Goal: Information Seeking & Learning: Learn about a topic

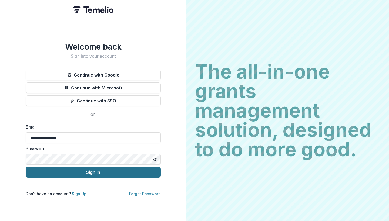
click at [103, 172] on button "Sign In" at bounding box center [93, 172] width 135 height 11
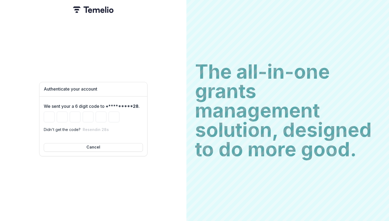
type input "*"
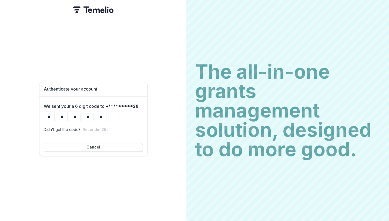
type input "*"
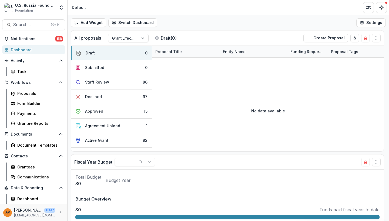
select select "******"
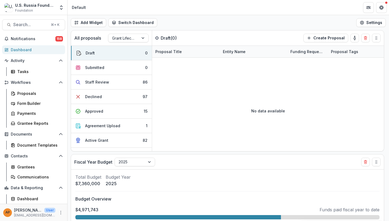
select select "******"
click at [91, 2] on header "Default" at bounding box center [228, 7] width 321 height 15
select select "******"
click at [27, 27] on span "Search..." at bounding box center [30, 24] width 34 height 5
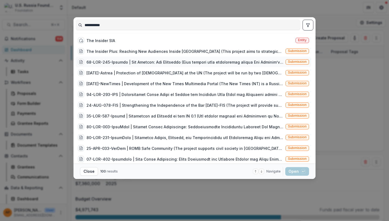
type input "**********"
click at [142, 62] on div at bounding box center [184, 62] width 197 height 6
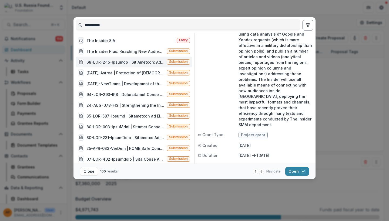
scroll to position [113, 0]
click at [300, 173] on button "Open with enter key" at bounding box center [297, 171] width 24 height 9
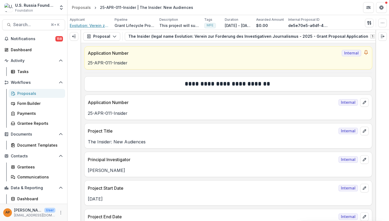
click at [103, 26] on span "Evolution: Verein zur Forderung des Investigativen Journalismus" at bounding box center [90, 26] width 41 height 6
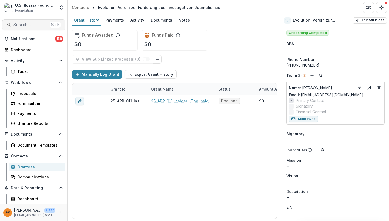
click at [33, 26] on span "Search..." at bounding box center [30, 24] width 34 height 5
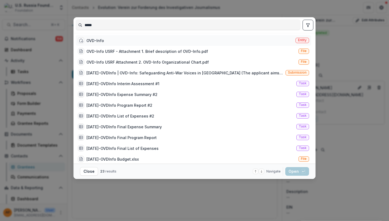
type input "*****"
click at [107, 38] on div "OVD-Info Entity" at bounding box center [194, 40] width 236 height 11
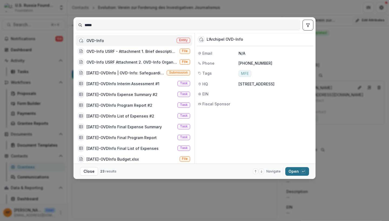
click at [302, 169] on button "Open with enter key" at bounding box center [297, 171] width 24 height 9
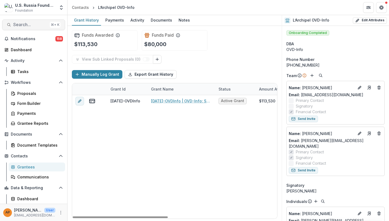
click at [30, 26] on span "Search..." at bounding box center [30, 24] width 34 height 5
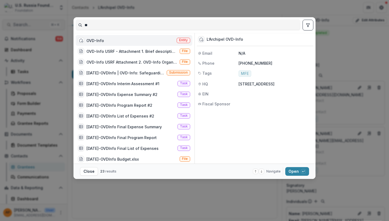
type input "*"
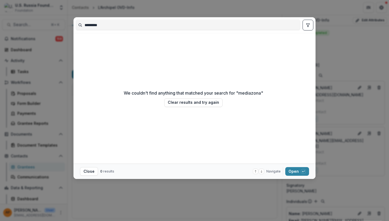
click at [297, 176] on footer "Close 0 results Navigate up and down with arrow keys Open with enter key" at bounding box center [194, 171] width 242 height 15
click at [297, 174] on button "Open with enter key" at bounding box center [297, 171] width 24 height 9
click at [294, 171] on button "Open with enter key" at bounding box center [297, 171] width 24 height 9
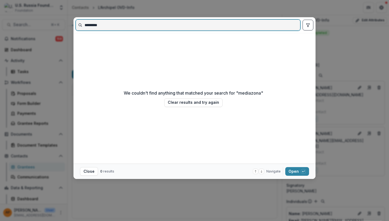
click at [127, 28] on input "*********" at bounding box center [188, 25] width 224 height 9
click at [95, 24] on input "*********" at bounding box center [188, 25] width 224 height 9
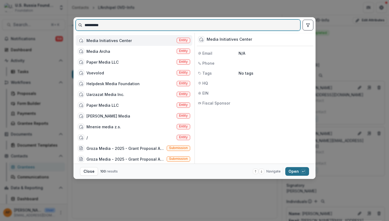
type input "**********"
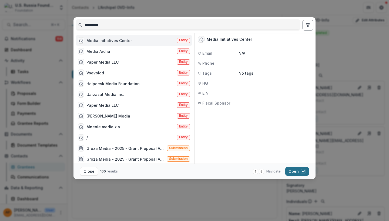
click at [303, 168] on button "Open with enter key" at bounding box center [297, 171] width 24 height 9
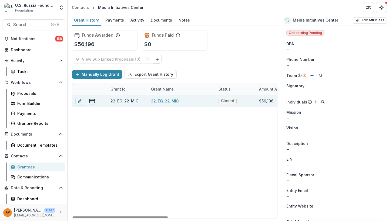
click at [173, 101] on link "22-EG-22-MIC" at bounding box center [165, 101] width 28 height 6
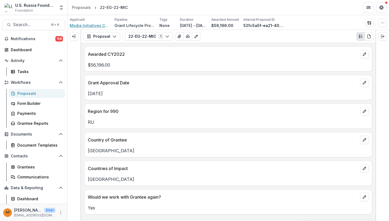
click at [96, 26] on span "Media Initiatives Center" at bounding box center [90, 26] width 41 height 6
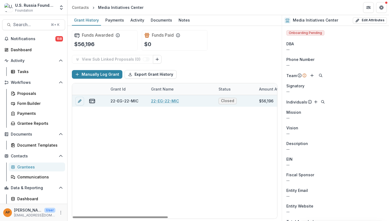
click at [208, 101] on div "22-EG-22-MIC" at bounding box center [181, 101] width 61 height 12
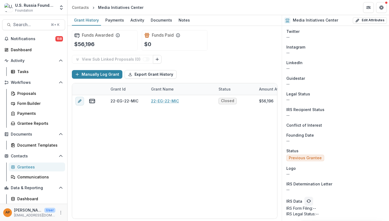
scroll to position [279, 0]
click at [160, 23] on div "Documents" at bounding box center [162, 20] width 26 height 8
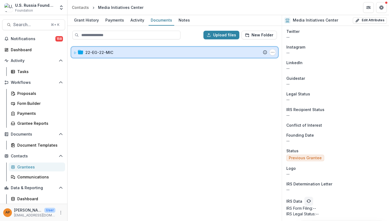
click at [140, 50] on div "22-EG-22-MIC" at bounding box center [176, 53] width 182 height 6
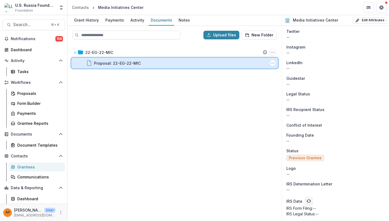
click at [142, 65] on div "Proposal: 22-EG-22-MIC" at bounding box center [180, 64] width 173 height 6
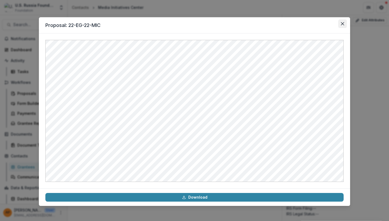
click at [341, 23] on icon "Close" at bounding box center [342, 23] width 3 height 3
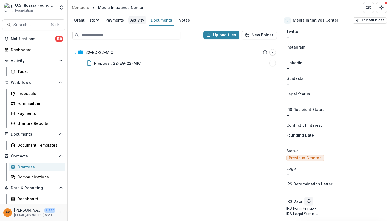
click at [135, 19] on div "Activity" at bounding box center [137, 20] width 18 height 8
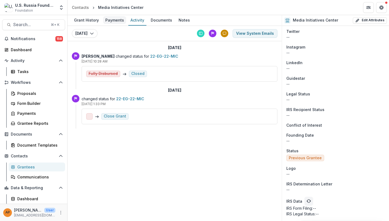
click at [109, 19] on div "Payments" at bounding box center [114, 20] width 23 height 8
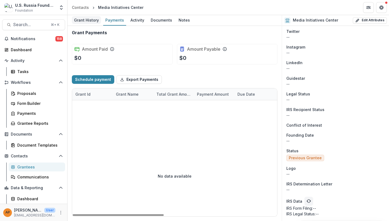
click at [90, 21] on div "Grant History" at bounding box center [86, 20] width 29 height 8
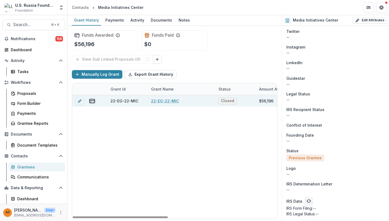
click at [167, 98] on div "22-EG-22-MIC" at bounding box center [181, 101] width 61 height 12
click at [166, 101] on link "22-EG-22-MIC" at bounding box center [165, 101] width 28 height 6
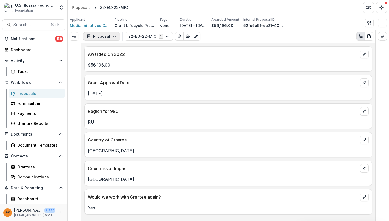
click at [112, 36] on icon "button" at bounding box center [114, 36] width 4 height 4
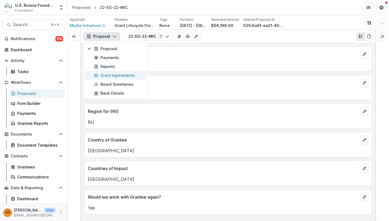
click at [132, 74] on div "Grant Agreements" at bounding box center [118, 76] width 49 height 6
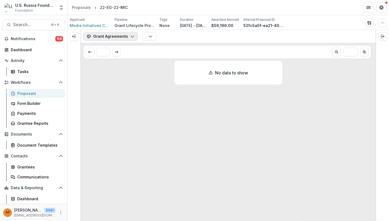
click at [130, 36] on icon "button" at bounding box center [132, 36] width 4 height 4
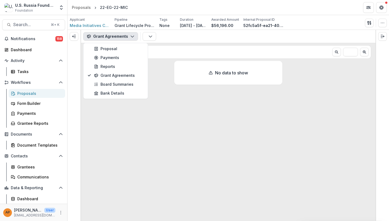
click at [101, 1] on header "Proposals 22-EG-22-MIC" at bounding box center [228, 7] width 321 height 15
